Goal: Information Seeking & Learning: Check status

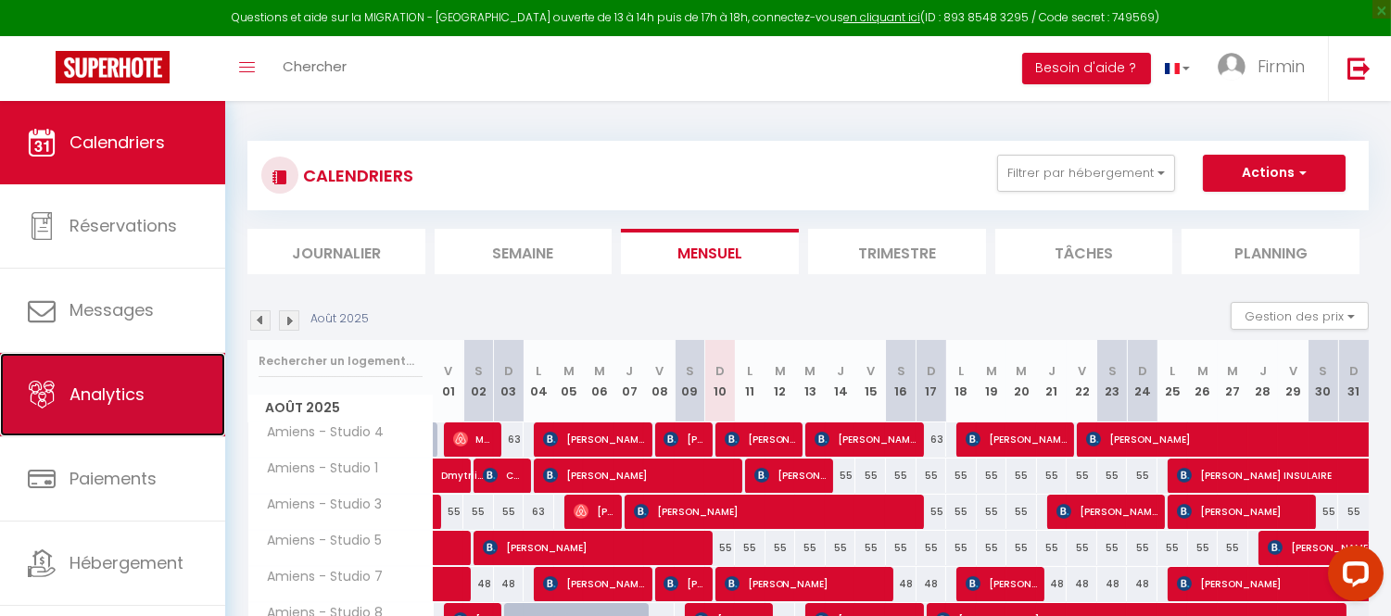
click at [131, 400] on span "Analytics" at bounding box center [107, 394] width 75 height 23
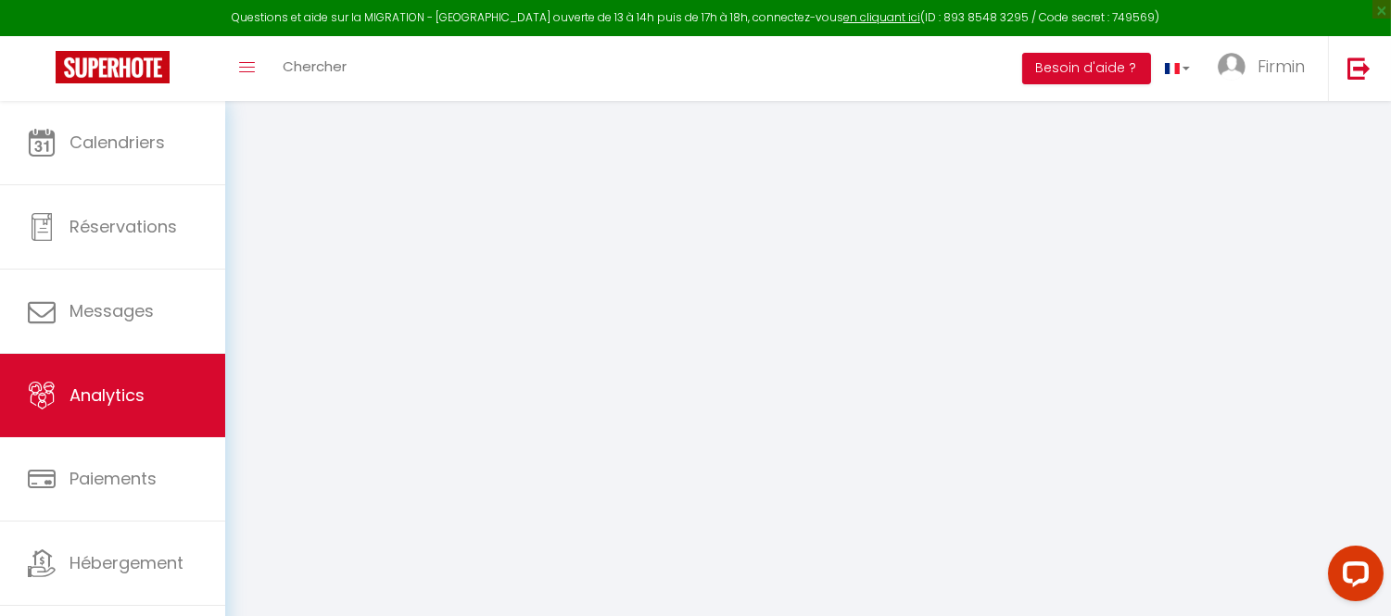
select select "2025"
select select "8"
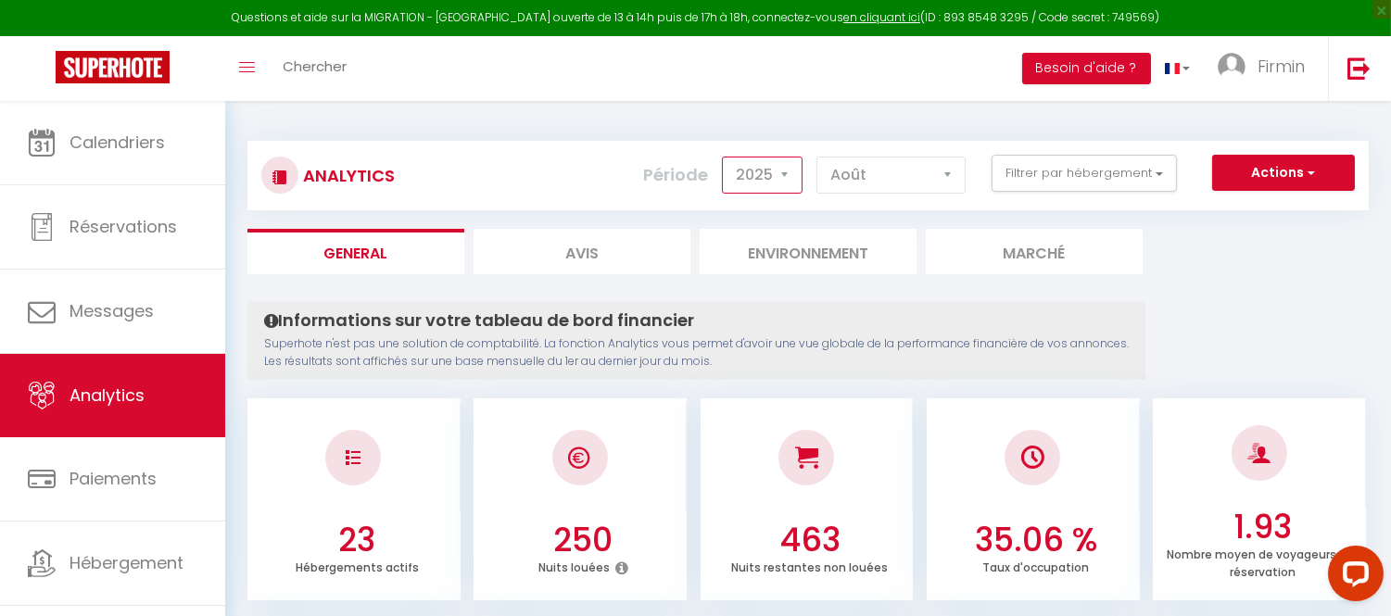
click at [779, 178] on select "2014 2015 2016 2017 2018 2019 2020 2021 2022 2023 2024 2025 2026 2027" at bounding box center [762, 175] width 81 height 37
click at [726, 157] on select "2014 2015 2016 2017 2018 2019 2020 2021 2022 2023 2024 2025 2026 2027" at bounding box center [762, 175] width 81 height 37
click at [793, 180] on select "2014 2015 2016 2017 2018 2019 2020 2021 2022 2023 2024 2025 2026 2027" at bounding box center [762, 175] width 81 height 37
click at [726, 157] on select "2014 2015 2016 2017 2018 2019 2020 2021 2022 2023 2024 2025 2026 2027" at bounding box center [762, 175] width 81 height 37
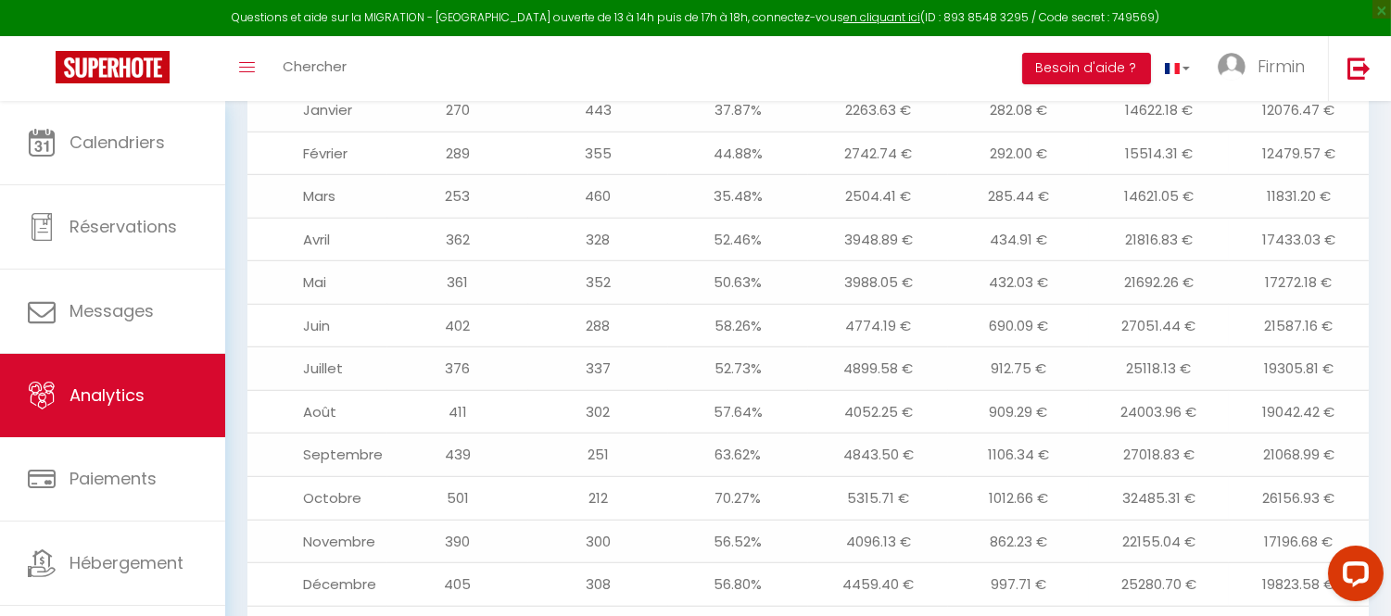
scroll to position [2253, 0]
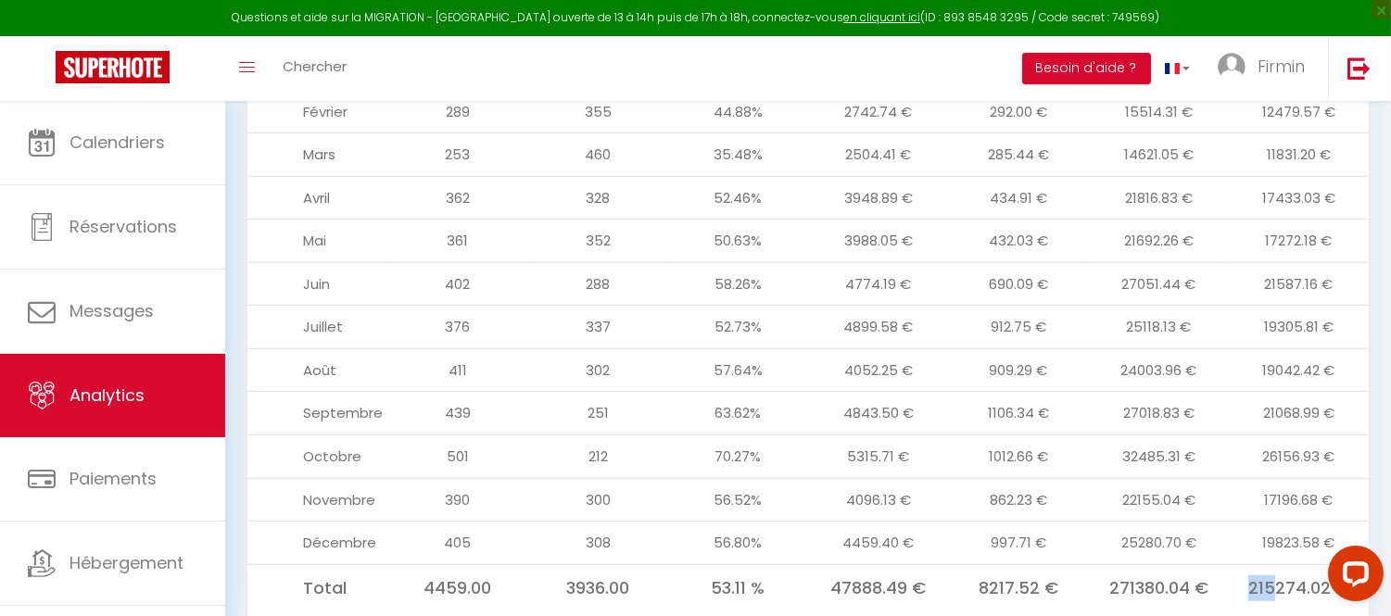
drag, startPoint x: 1275, startPoint y: 526, endPoint x: 1237, endPoint y: 531, distance: 38.4
click at [1237, 565] on td "215274.02 €" at bounding box center [1299, 588] width 140 height 47
click at [1259, 565] on td "215274.02 €" at bounding box center [1299, 588] width 140 height 47
drag, startPoint x: 1248, startPoint y: 529, endPoint x: 1333, endPoint y: 531, distance: 85.3
click at [1333, 565] on td "215274.02 €" at bounding box center [1299, 588] width 140 height 47
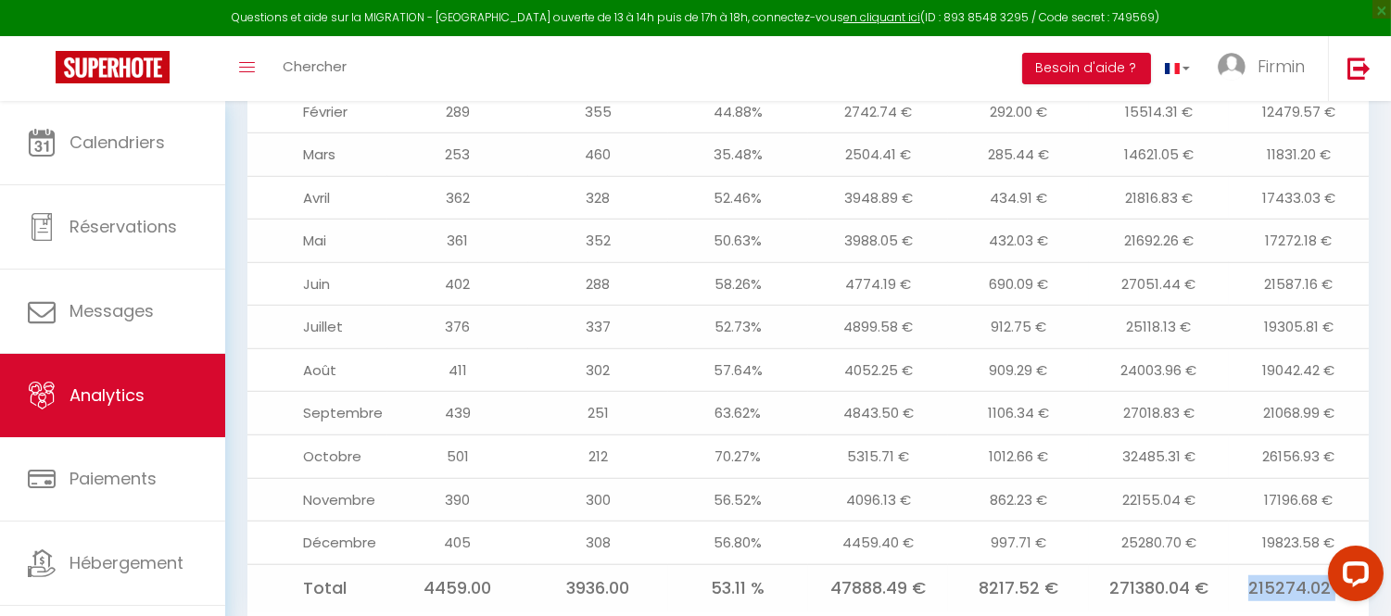
click at [1277, 565] on td "215274.02 €" at bounding box center [1299, 588] width 140 height 47
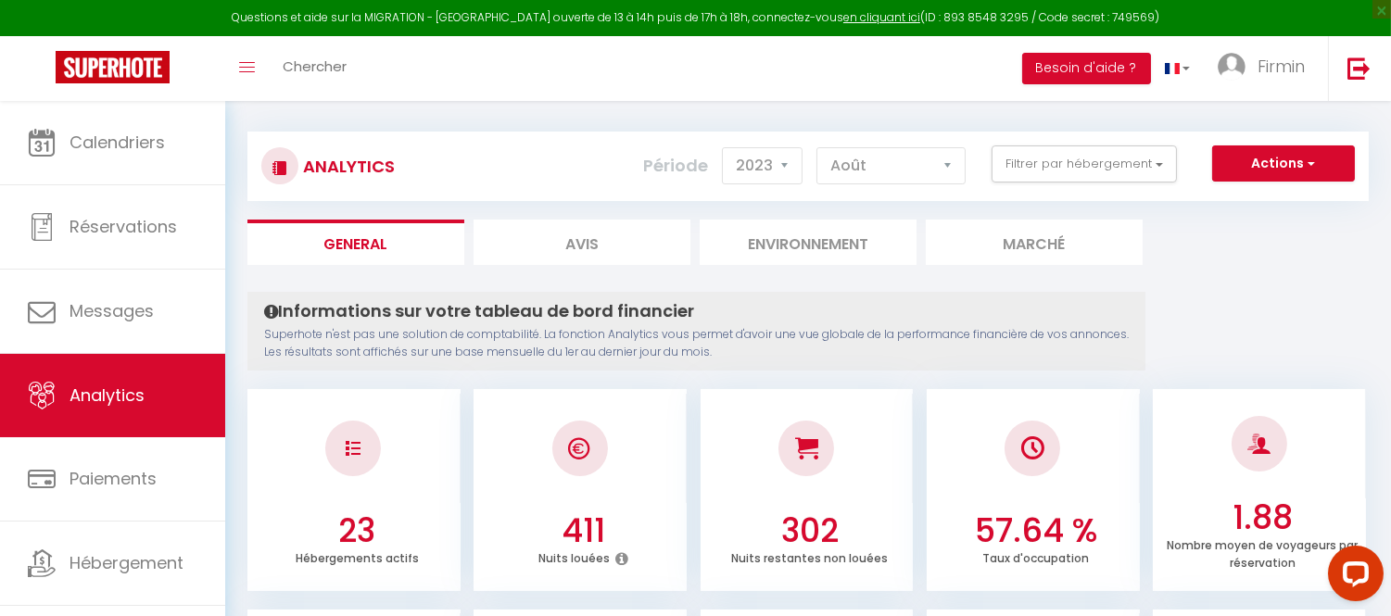
scroll to position [0, 0]
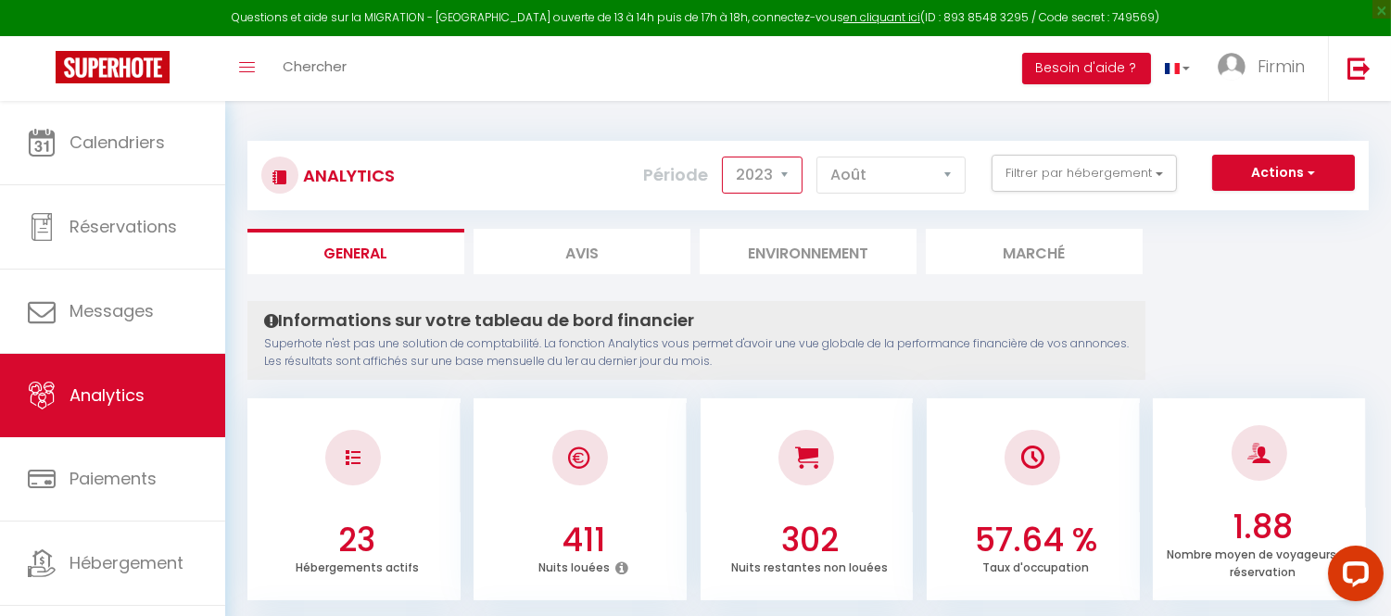
click at [783, 181] on select "2014 2015 2016 2017 2018 2019 2020 2021 2022 2023 2024 2025 2026 2027" at bounding box center [762, 175] width 81 height 37
select select "2024"
click at [726, 157] on select "2014 2015 2016 2017 2018 2019 2020 2021 2022 2023 2024 2025 2026 2027" at bounding box center [762, 175] width 81 height 37
click at [791, 183] on select "2014 2015 2016 2017 2018 2019 2020 2021 2022 2023 2024 2025 2026 2027" at bounding box center [762, 175] width 81 height 37
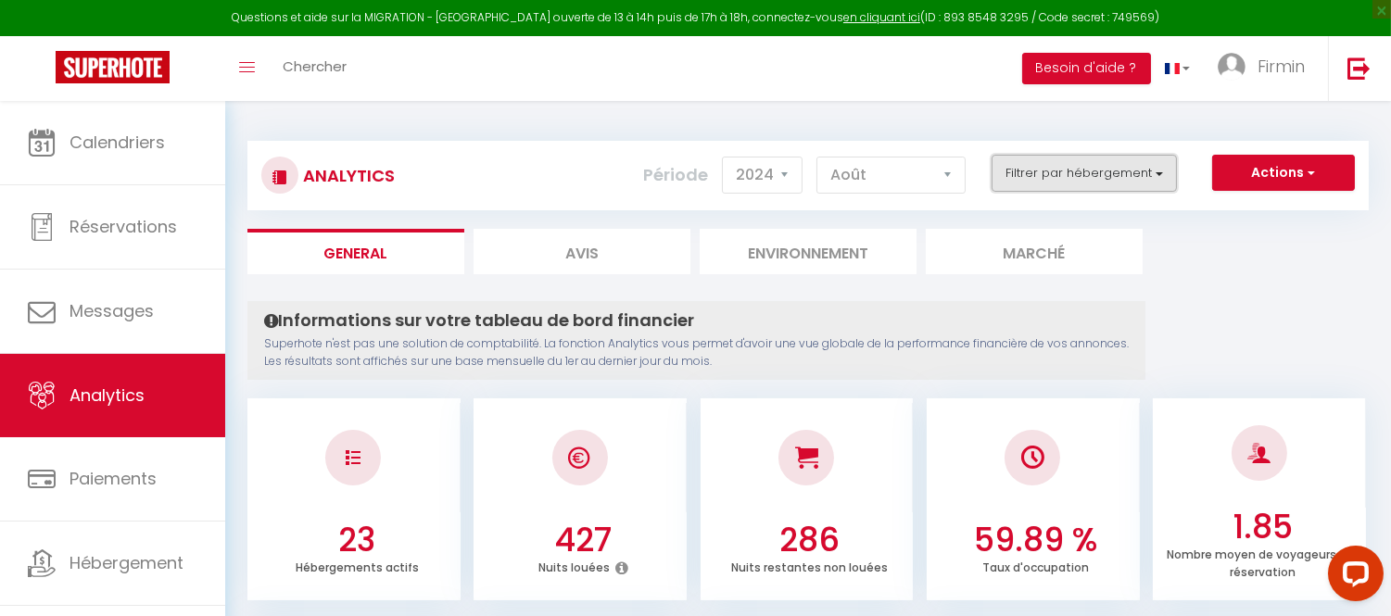
click at [1045, 174] on button "Filtrer par hébergement" at bounding box center [1084, 173] width 185 height 37
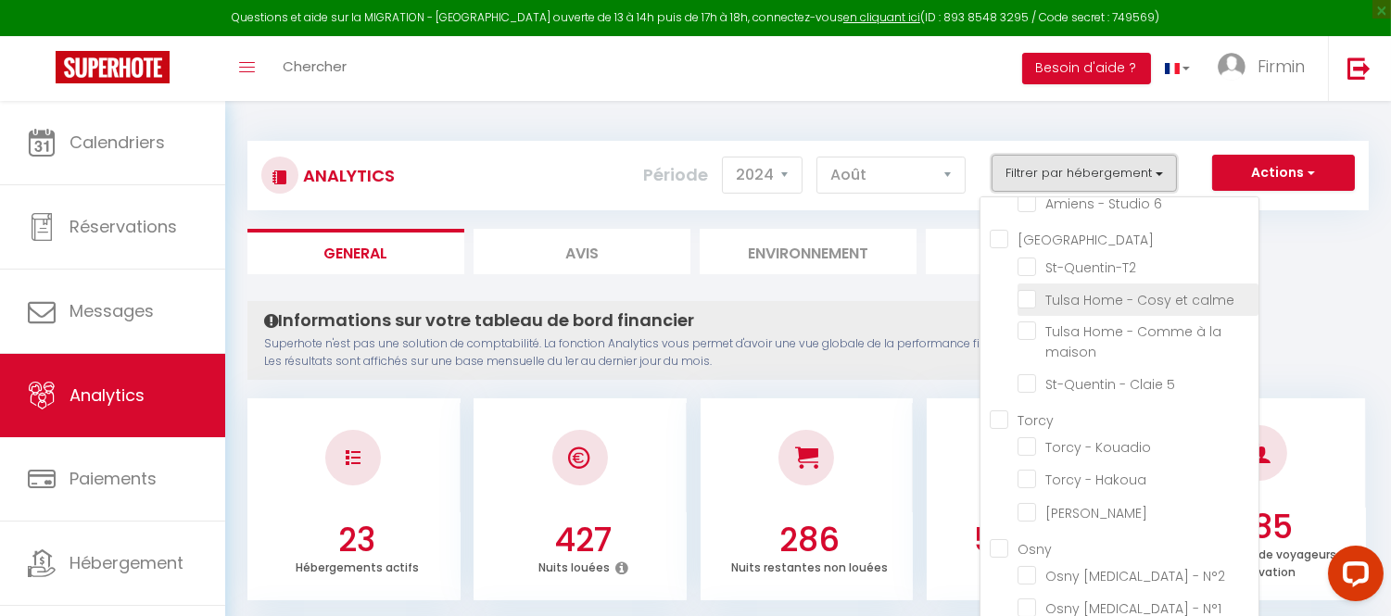
scroll to position [309, 0]
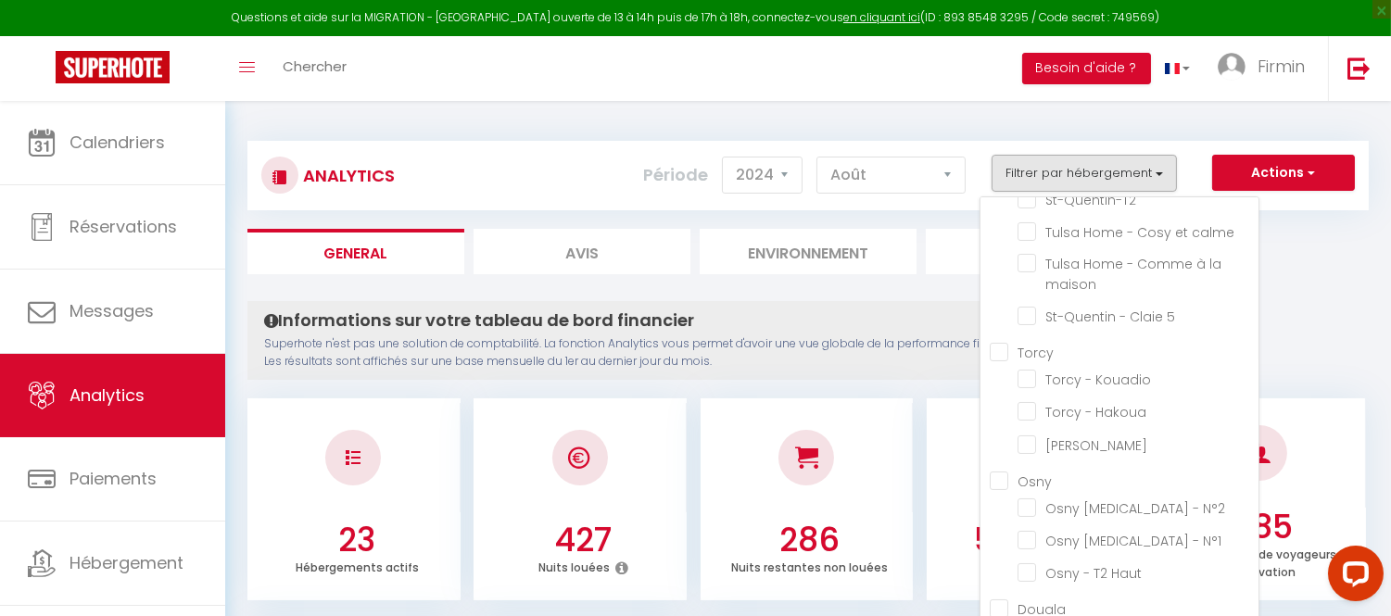
click at [1007, 346] on input "Torcy" at bounding box center [1124, 351] width 269 height 19
checkbox input "true"
checkbox 4 "false"
checkbox 1 "false"
checkbox 3 "false"
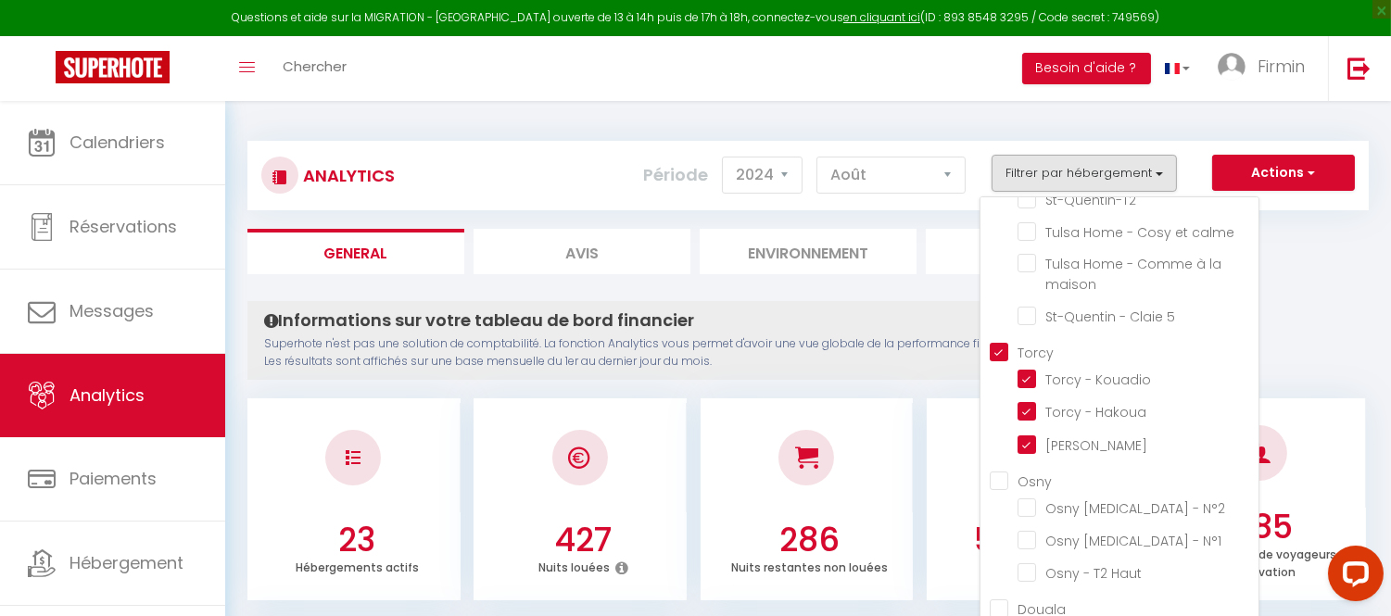
checkbox 5 "false"
checkbox 7 "false"
checkbox 8 "false"
checkbox 6 "false"
checkbox input "false"
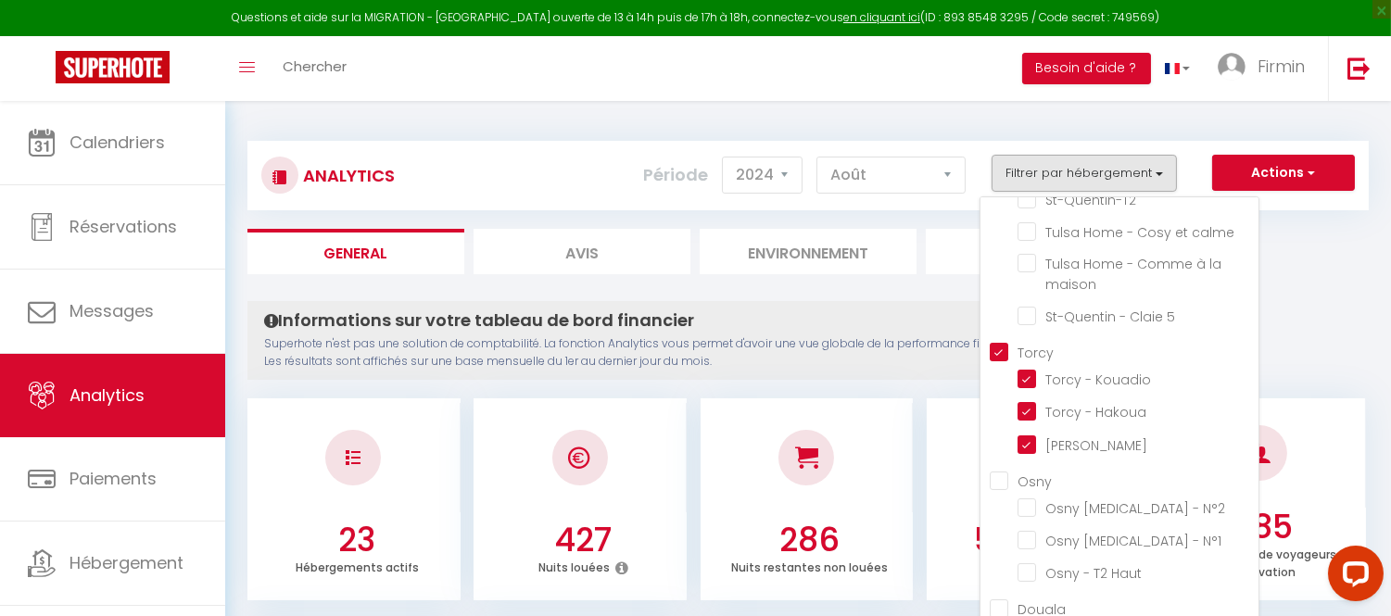
checkbox calme "false"
checkbox maison "false"
checkbox 5 "false"
checkbox Kouadio "true"
checkbox Hakoua "true"
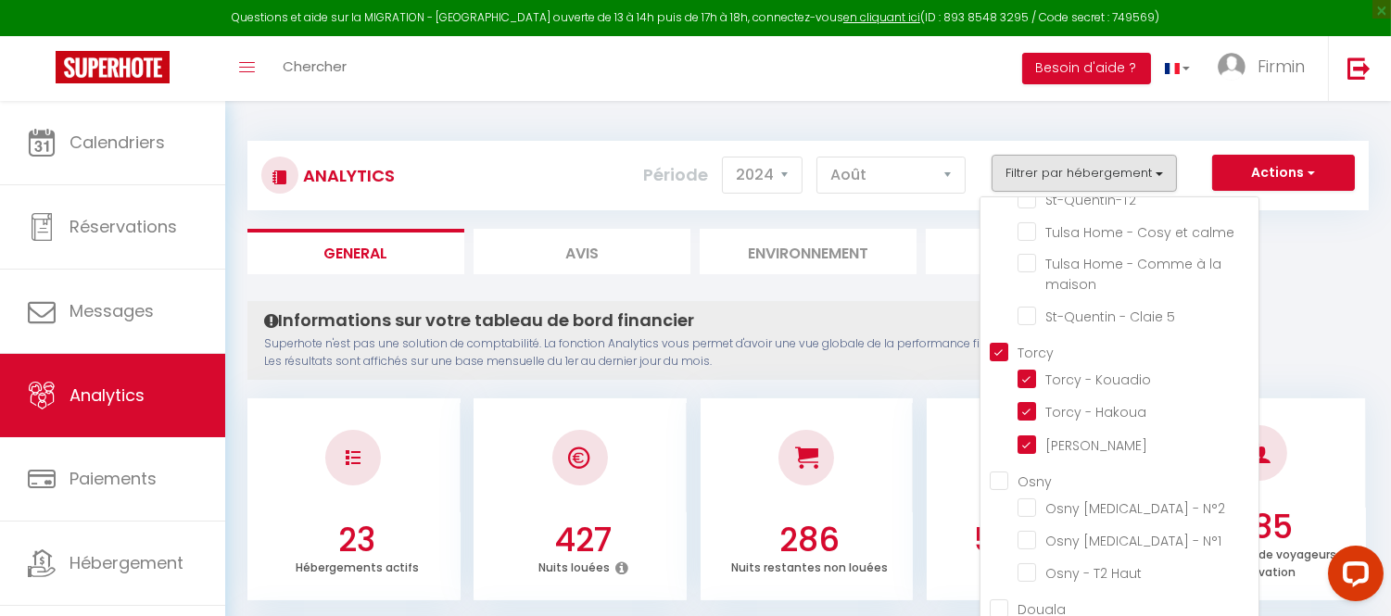
checkbox Nguessan "true"
checkbox N°2 "false"
checkbox N°1 "false"
checkbox Haut "false"
checkbox Douala "false"
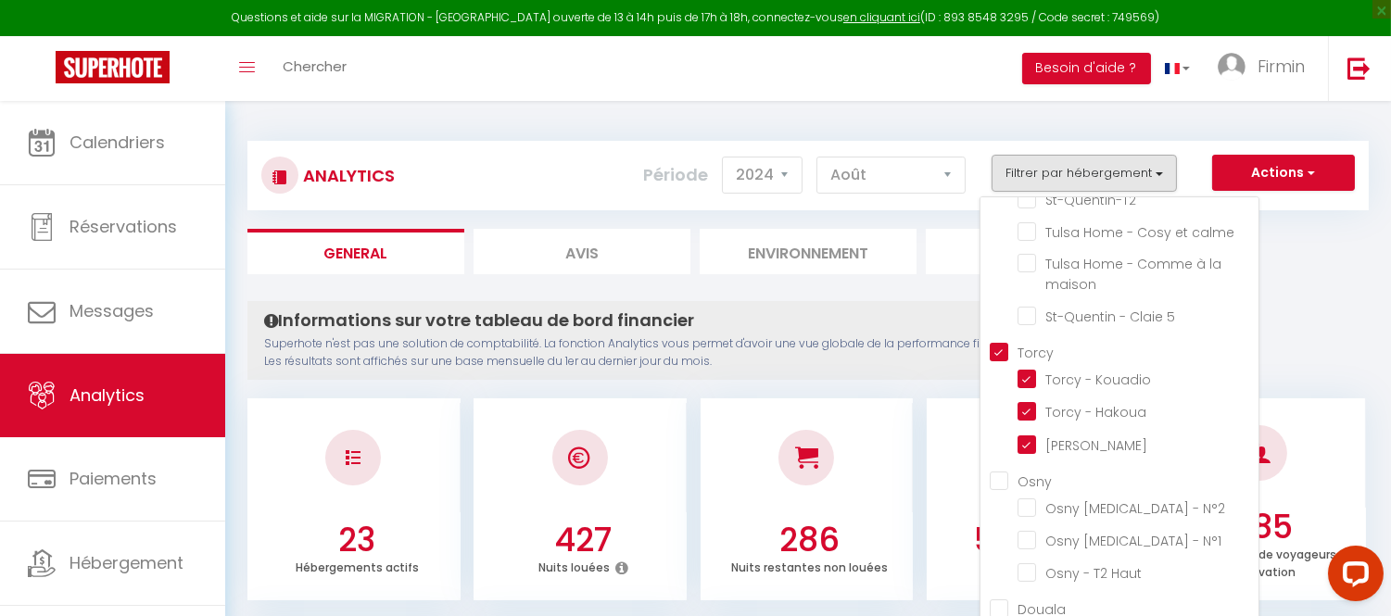
checkbox 1 "false"
checkbox 3 "false"
checkbox 4 "false"
checkbox 5 "false"
checkbox 2 "false"
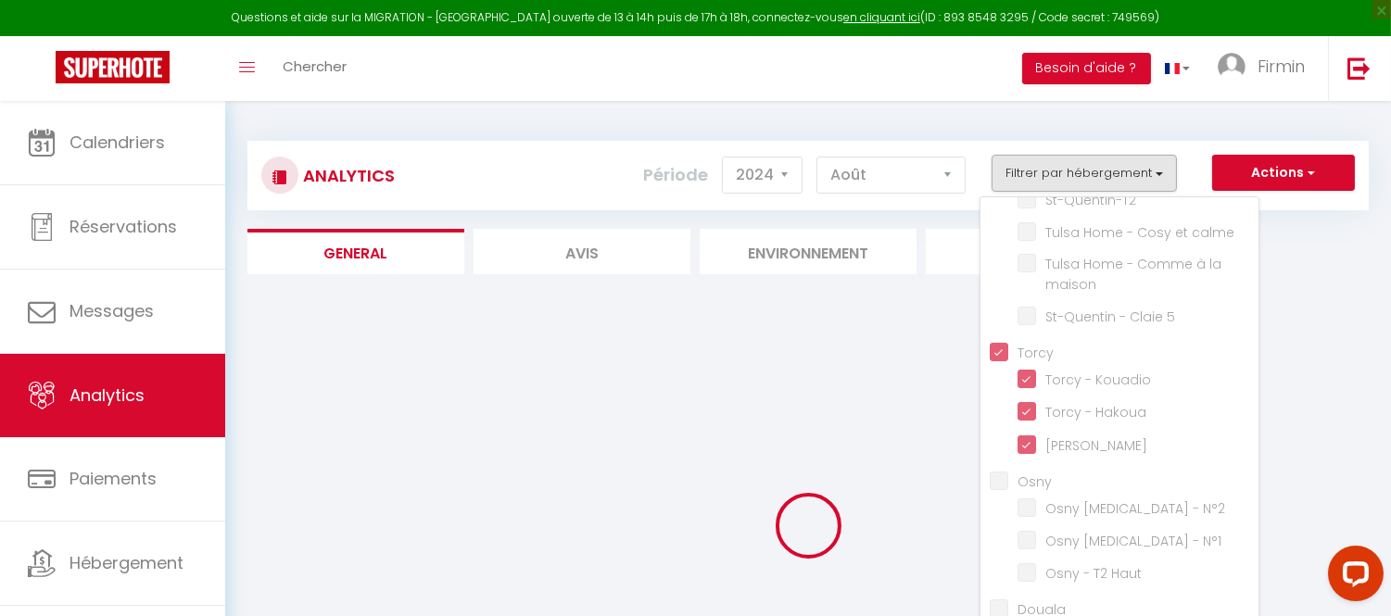
checkbox 4 "false"
checkbox 1 "false"
checkbox 3 "false"
checkbox 5 "false"
checkbox 7 "false"
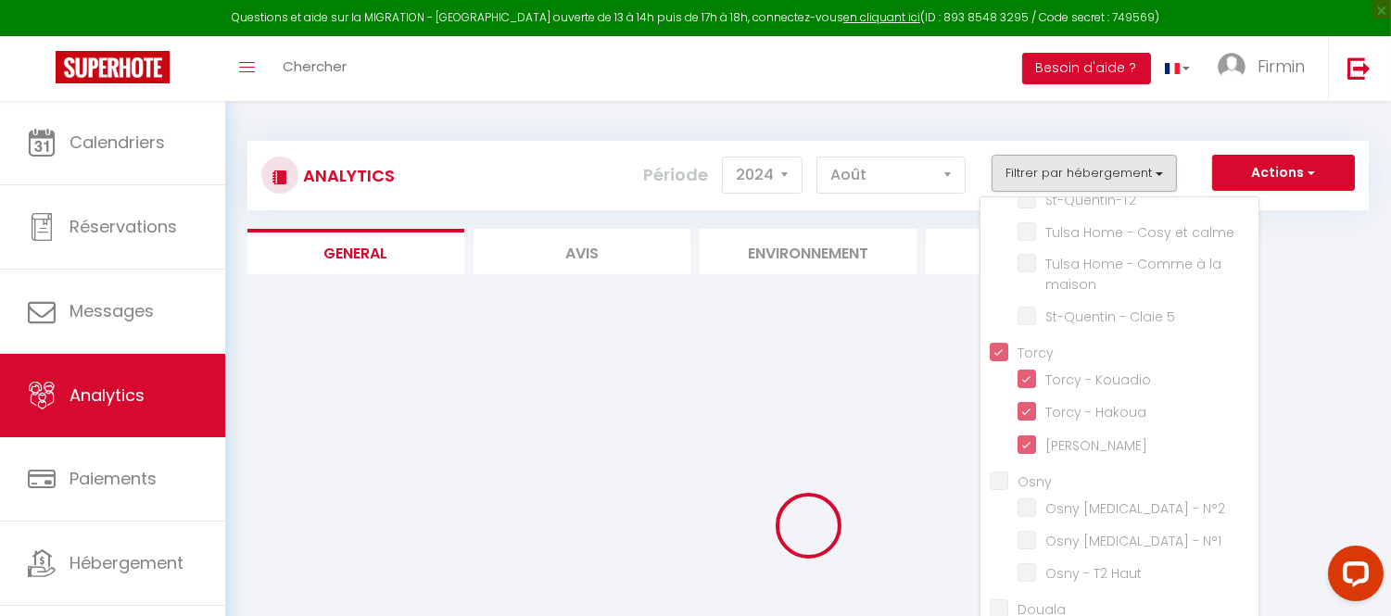
checkbox 8 "false"
checkbox 6 "false"
checkbox input "false"
checkbox calme "false"
checkbox maison "false"
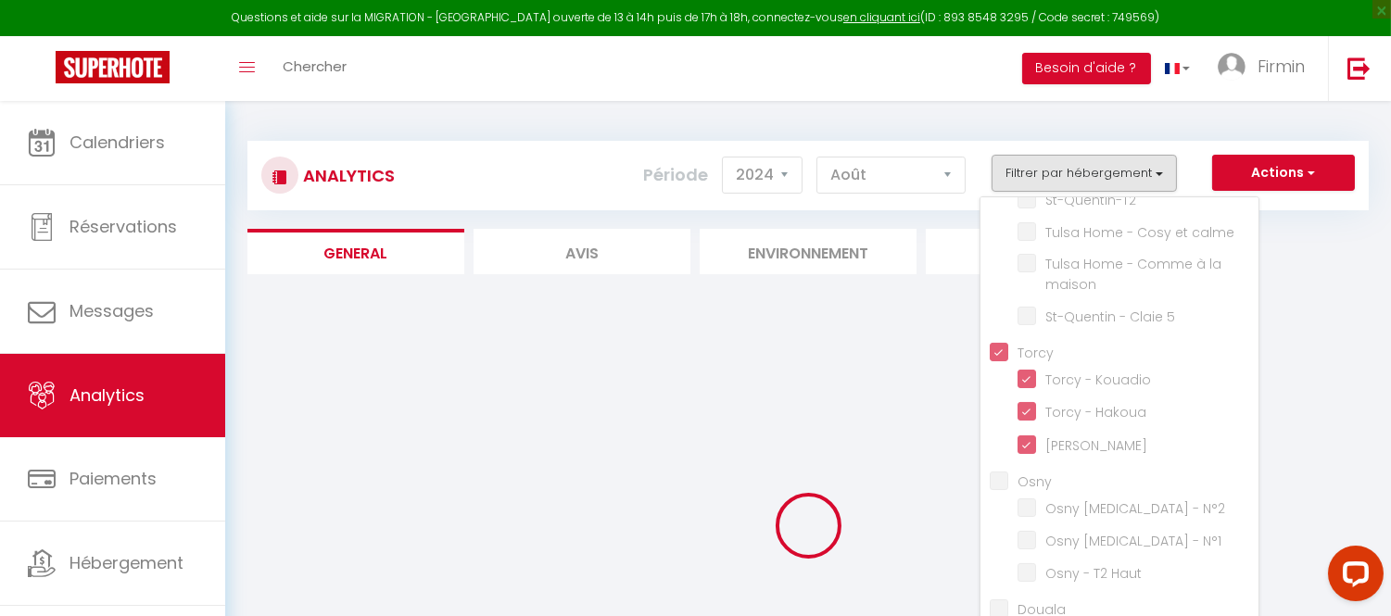
checkbox 5 "false"
checkbox N°2 "false"
checkbox N°1 "false"
checkbox Haut "false"
checkbox Douala "false"
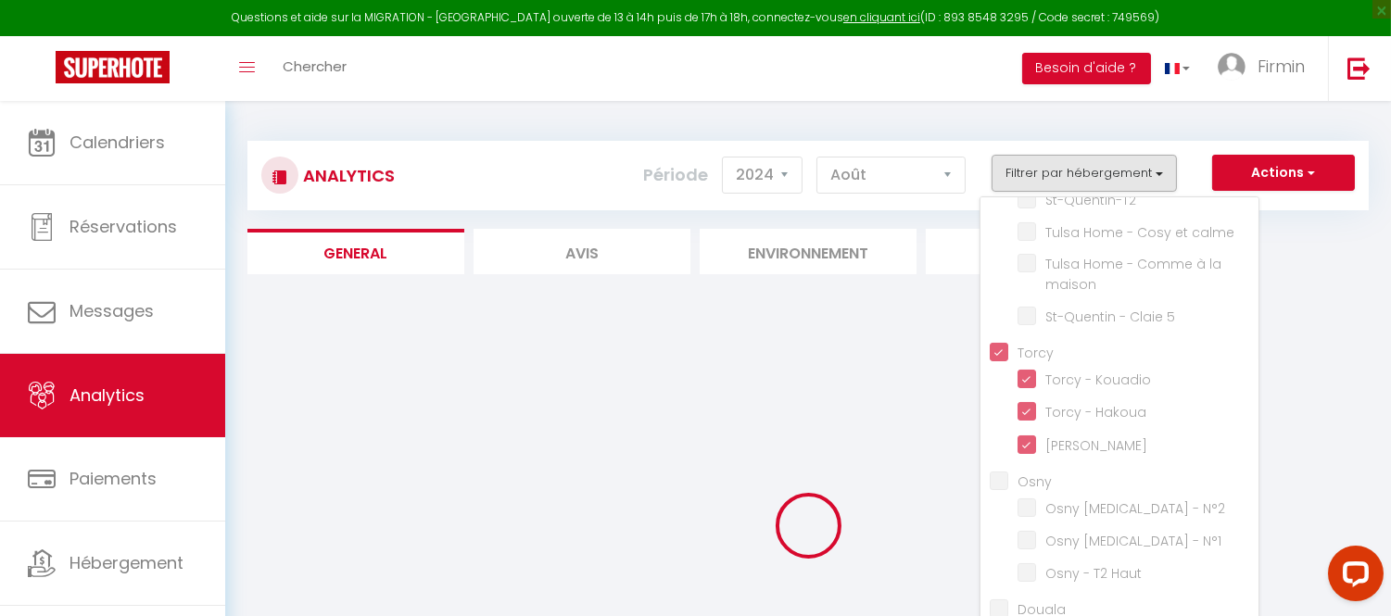
checkbox 1 "false"
checkbox 3 "false"
checkbox 4 "false"
checkbox 5 "false"
checkbox 2 "false"
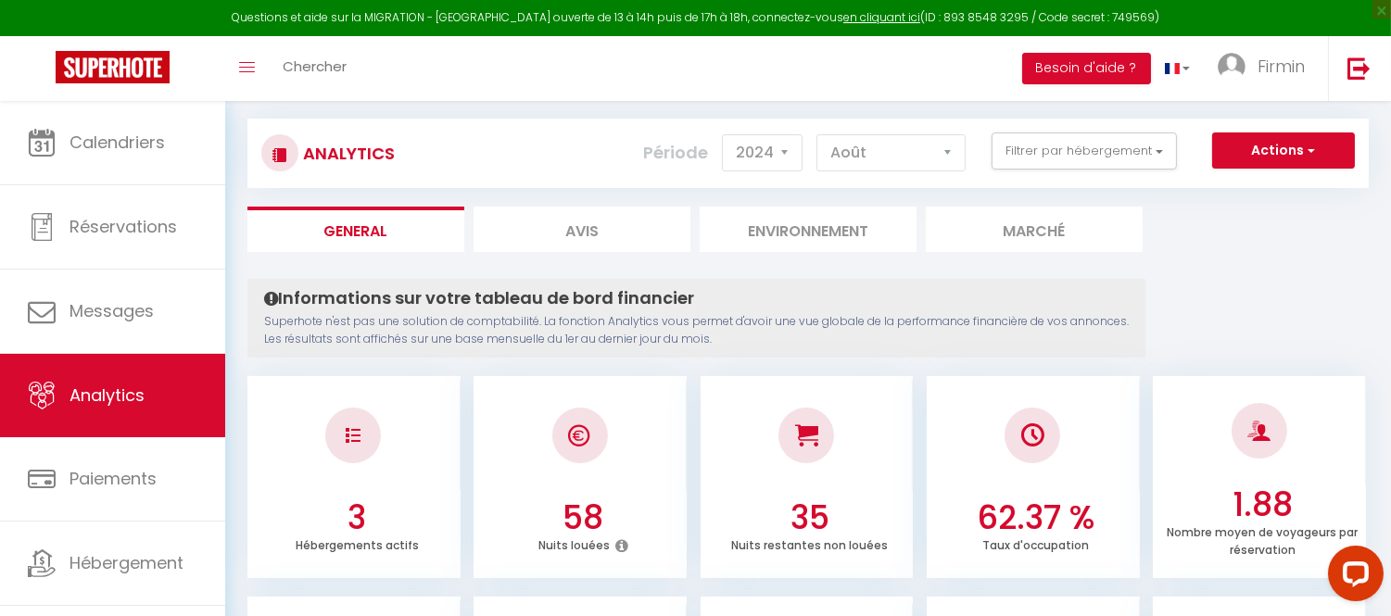
scroll to position [0, 0]
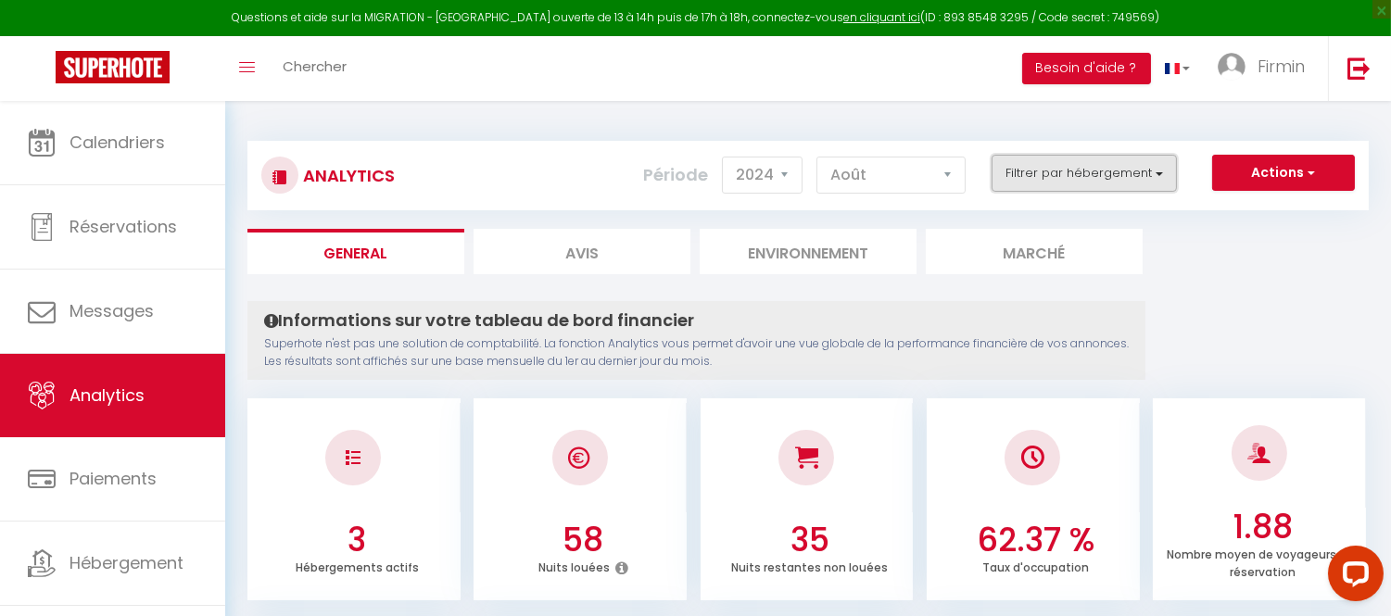
click at [1061, 173] on button "Filtrer par hébergement" at bounding box center [1084, 173] width 185 height 37
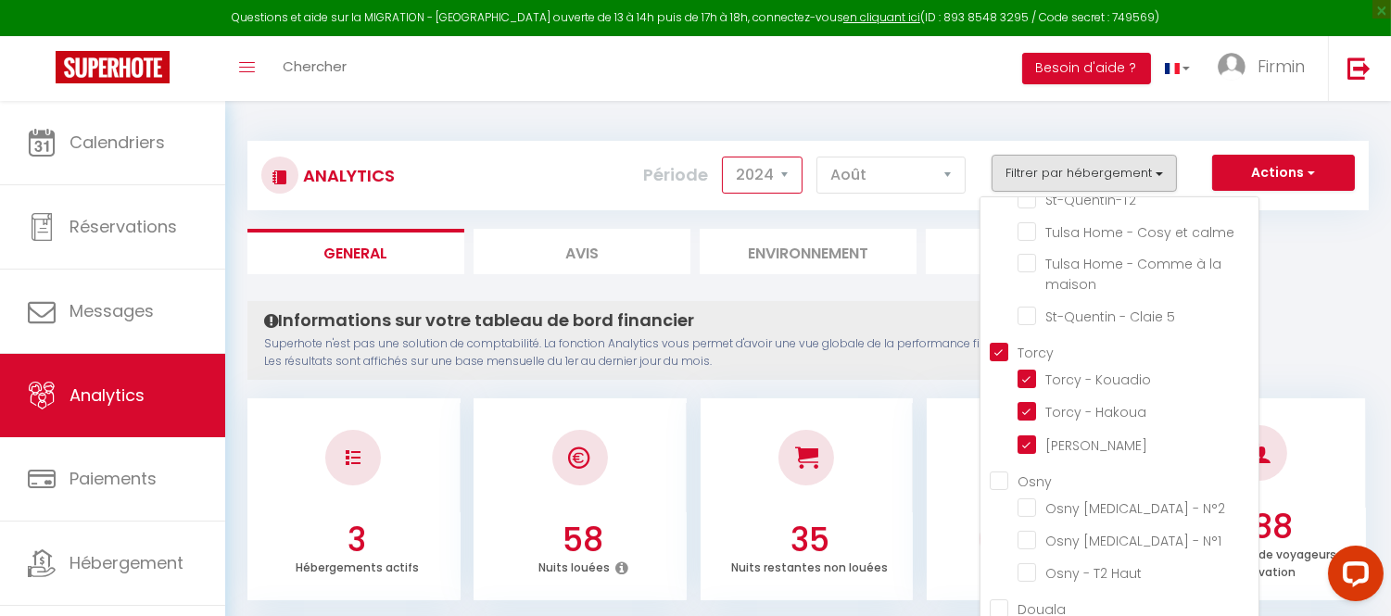
click at [784, 179] on select "2014 2015 2016 2017 2018 2019 2020 2021 2022 2023 2024 2025 2026 2027" at bounding box center [762, 175] width 81 height 37
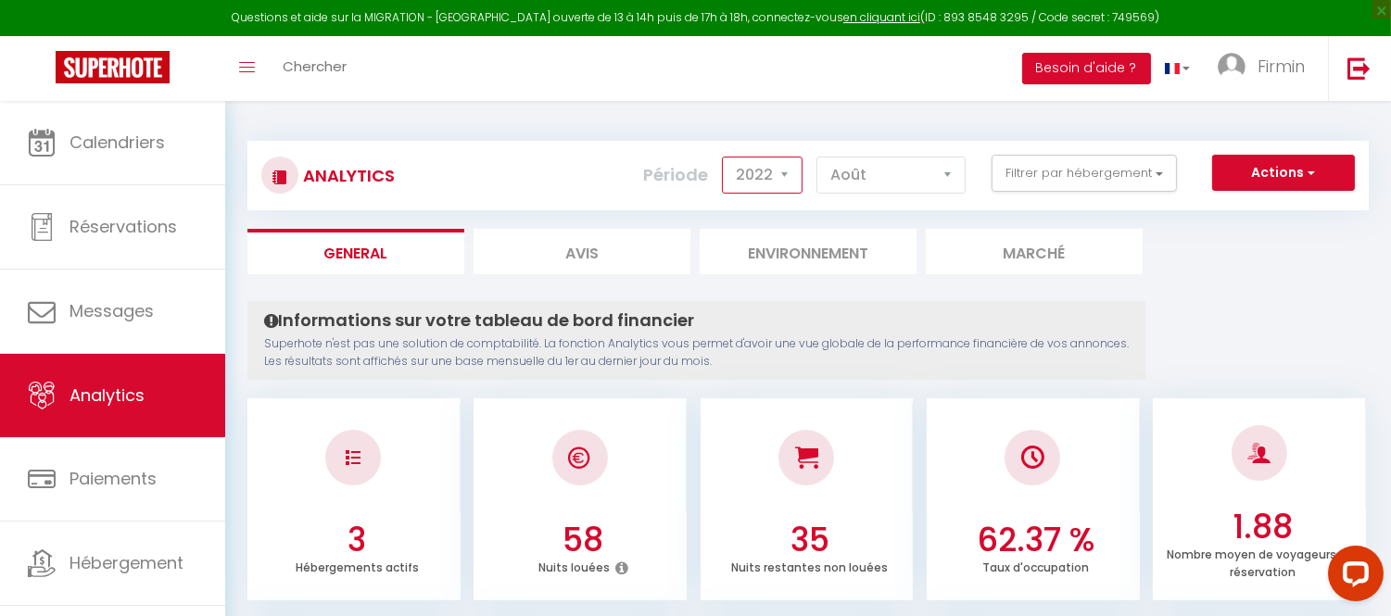
click at [726, 157] on select "2014 2015 2016 2017 2018 2019 2020 2021 2022 2023 2024 2025 2026 2027" at bounding box center [762, 175] width 81 height 37
click at [748, 176] on select "2014 2015 2016 2017 2018 2019 2020 2021 2022 2023 2024 2025 2026 2027" at bounding box center [762, 175] width 81 height 37
click at [726, 157] on select "2014 2015 2016 2017 2018 2019 2020 2021 2022 2023 2024 2025 2026 2027" at bounding box center [762, 175] width 81 height 37
click at [791, 180] on select "2014 2015 2016 2017 2018 2019 2020 2021 2022 2023 2024 2025 2026 2027" at bounding box center [762, 175] width 81 height 37
select select "2021"
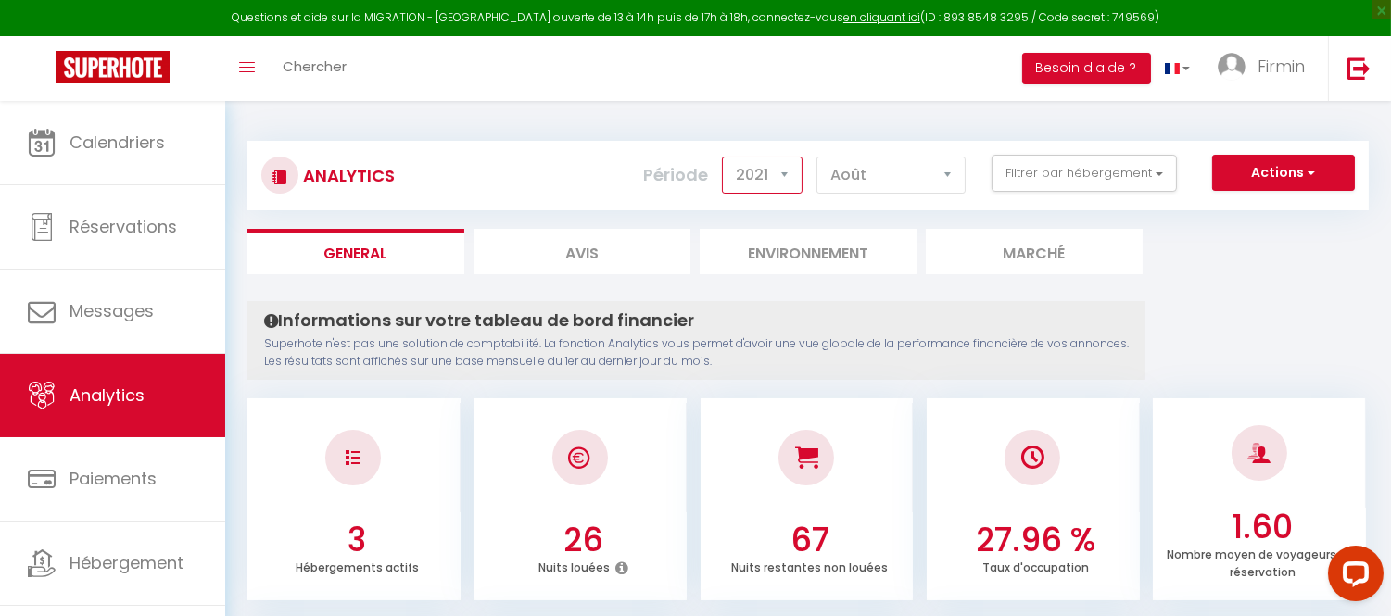
click at [726, 157] on select "2014 2015 2016 2017 2018 2019 2020 2021 2022 2023 2024 2025 2026 2027" at bounding box center [762, 175] width 81 height 37
click at [784, 184] on select "2014 2015 2016 2017 2018 2019 2020 2021 2022 2023 2024 2025 2026 2027" at bounding box center [762, 175] width 81 height 37
